Goal: Task Accomplishment & Management: Complete application form

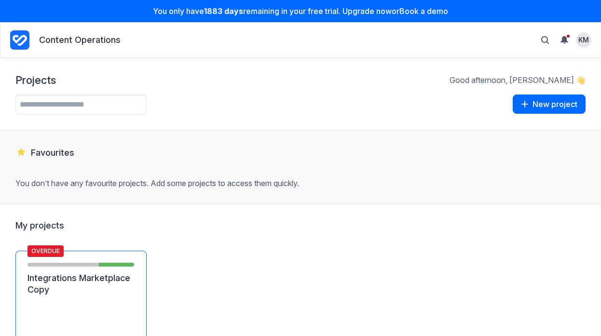
click at [85, 282] on link "Integrations Marketplace Copy" at bounding box center [80, 283] width 107 height 23
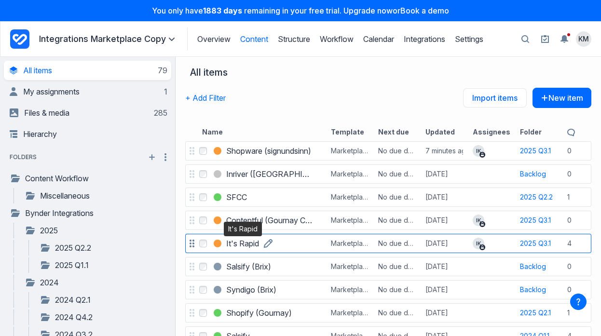
click at [240, 243] on h3 "It's Rapid" at bounding box center [242, 244] width 33 height 12
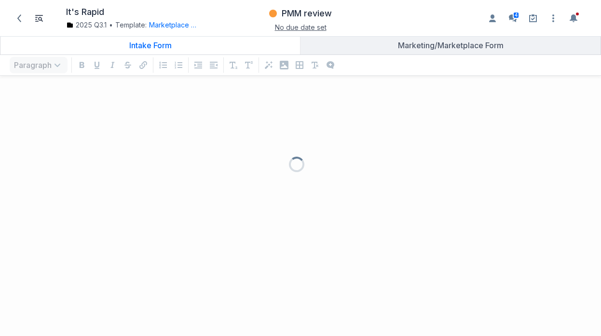
scroll to position [240, 601]
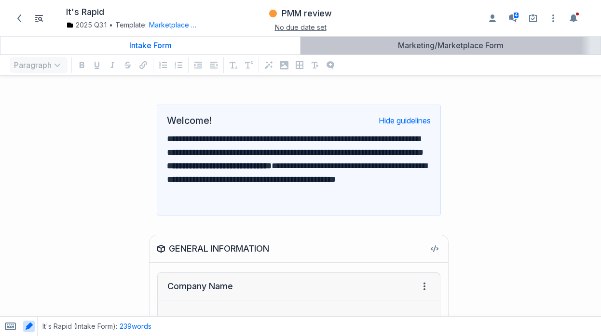
click at [410, 51] on link "Marketing/Marketplace Form" at bounding box center [450, 45] width 300 height 18
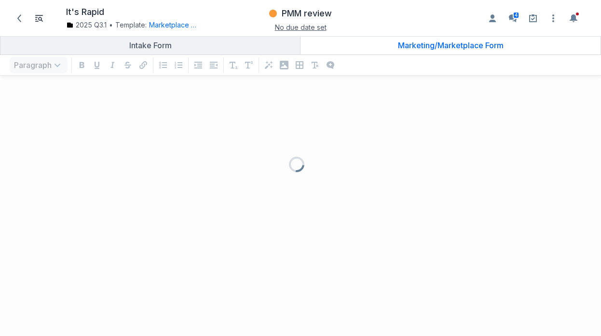
scroll to position [240, 601]
type input "**********"
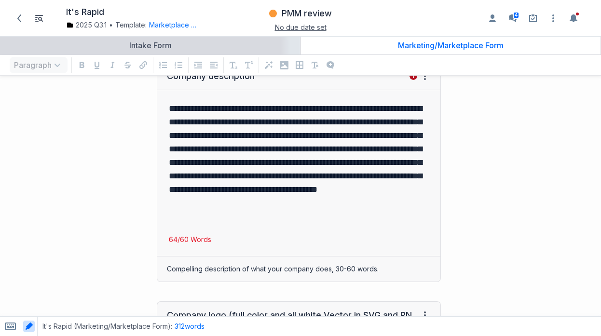
scroll to position [41, 0]
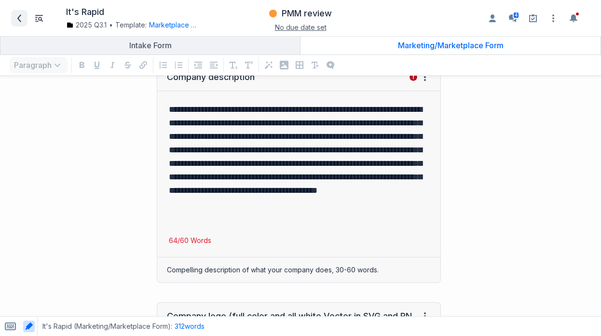
click at [20, 19] on icon at bounding box center [19, 18] width 8 height 8
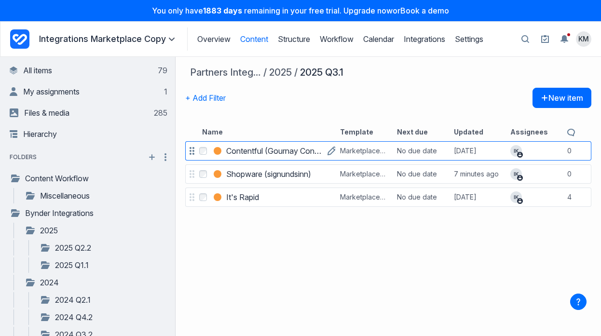
click at [292, 150] on h3 "Contentful (Gournay Consulting)" at bounding box center [274, 151] width 96 height 12
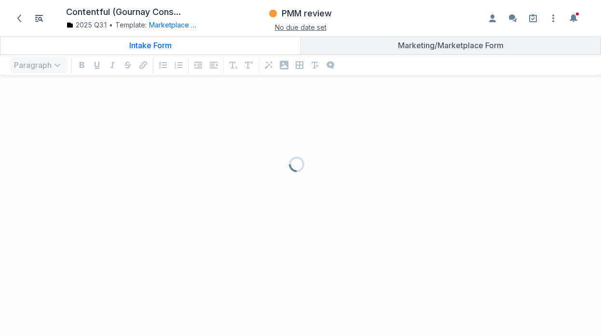
scroll to position [240, 601]
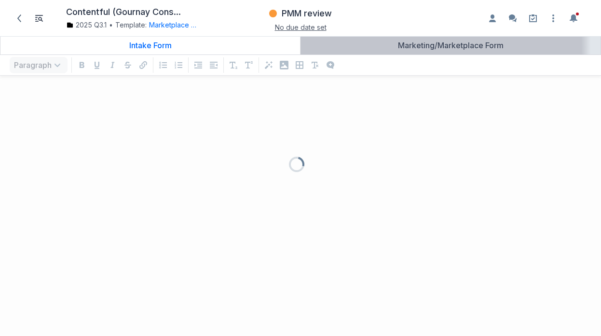
click at [418, 47] on div "Marketing/Marketplace Form" at bounding box center [450, 45] width 292 height 10
